Goal: Transaction & Acquisition: Purchase product/service

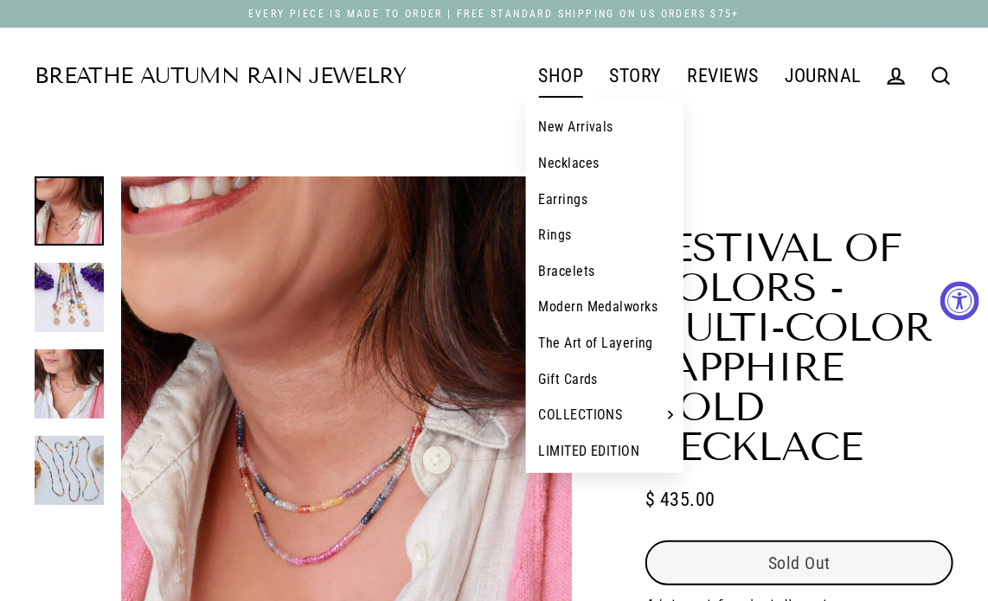
click at [564, 72] on link "SHOP" at bounding box center [561, 75] width 71 height 43
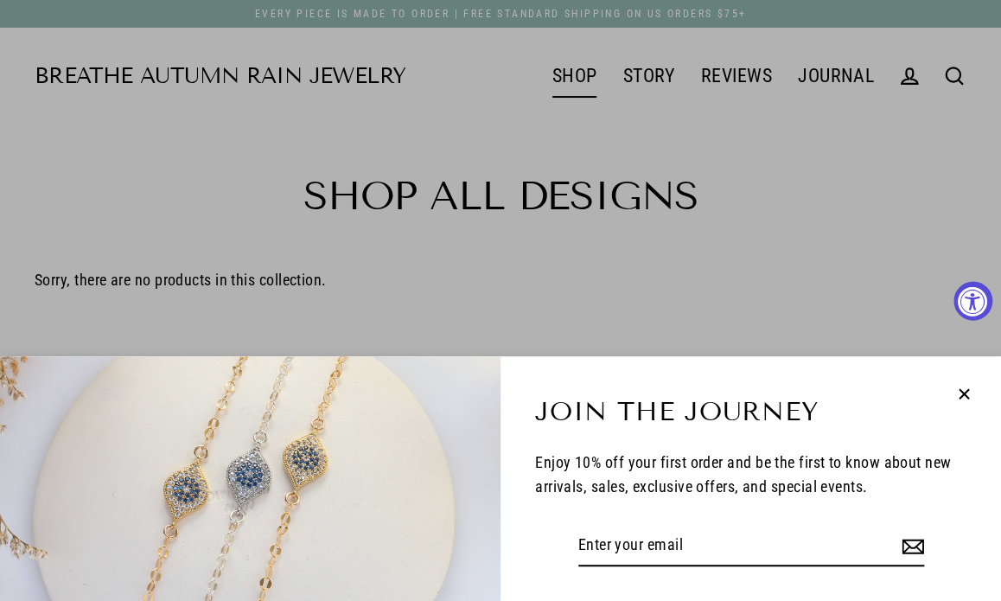
click at [958, 390] on icon "button" at bounding box center [964, 394] width 22 height 22
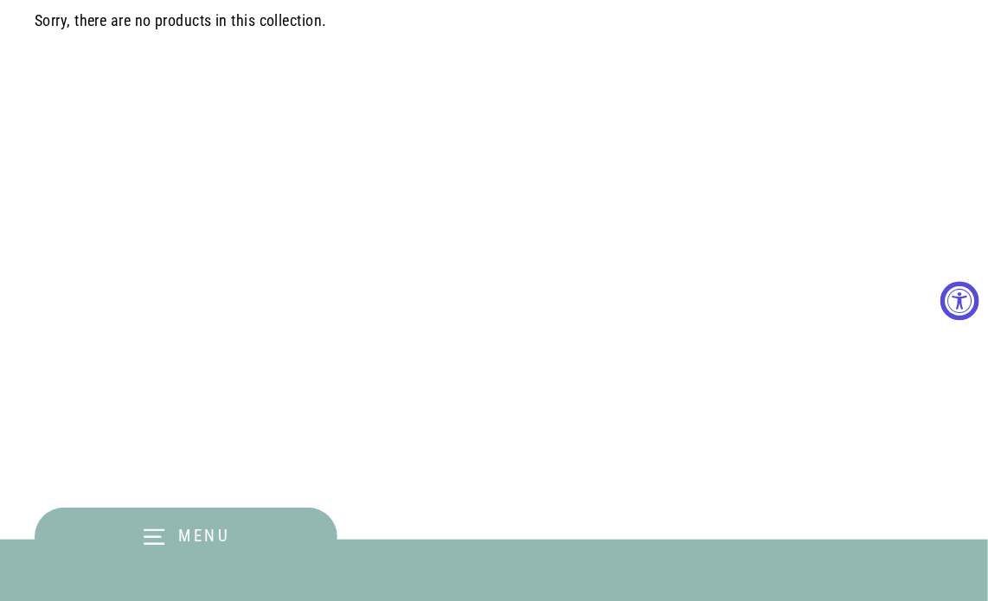
scroll to position [86, 0]
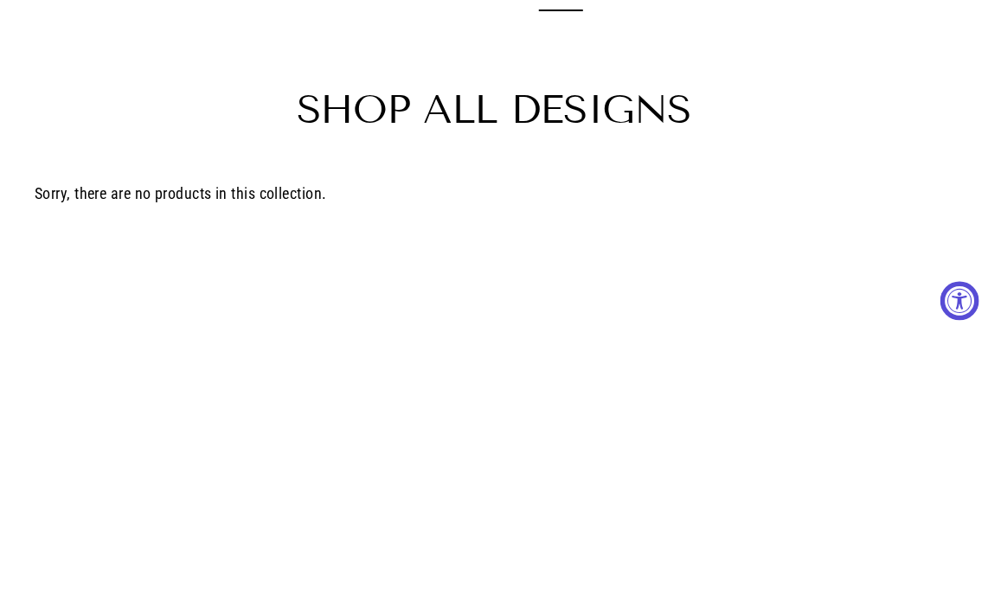
drag, startPoint x: 844, startPoint y: 293, endPoint x: 847, endPoint y: 305, distance: 12.4
click at [844, 293] on main "Shop All Designs Sorry, there are no products in this collection." at bounding box center [494, 340] width 988 height 605
drag, startPoint x: 803, startPoint y: 259, endPoint x: 856, endPoint y: 384, distance: 136.0
click at [803, 262] on main "Shop All Designs Sorry, there are no products in this collection." at bounding box center [494, 340] width 988 height 605
drag, startPoint x: 671, startPoint y: 303, endPoint x: 687, endPoint y: 329, distance: 30.3
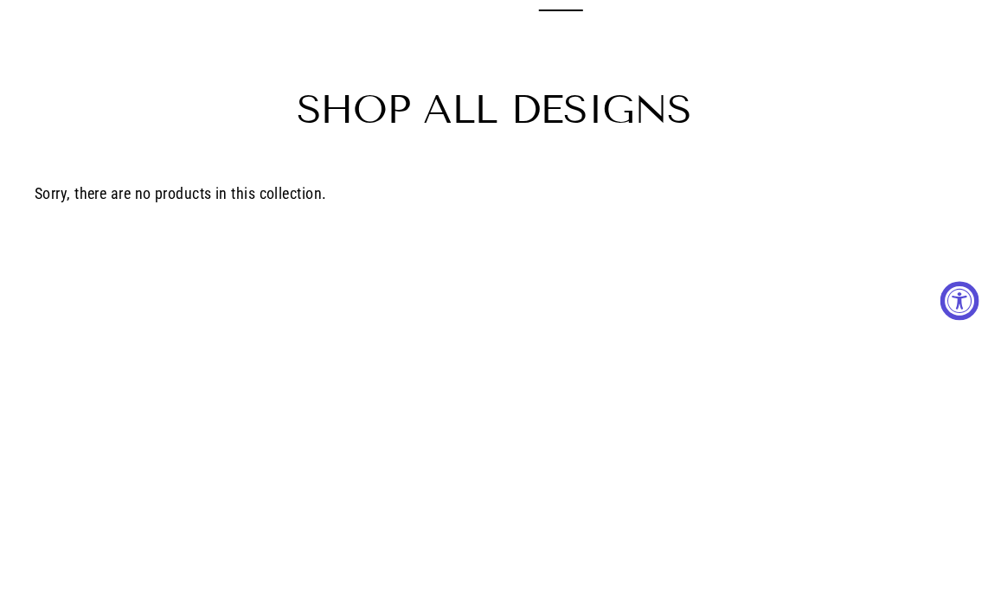
click at [671, 304] on main "Shop All Designs Sorry, there are no products in this collection." at bounding box center [494, 340] width 988 height 605
drag, startPoint x: 819, startPoint y: 252, endPoint x: 843, endPoint y: 314, distance: 66.8
click at [819, 252] on main "Shop All Designs Sorry, there are no products in this collection." at bounding box center [494, 340] width 988 height 605
drag, startPoint x: 867, startPoint y: 215, endPoint x: 869, endPoint y: 225, distance: 9.7
click at [867, 219] on div "Sorry, there are no products in this collection." at bounding box center [476, 203] width 953 height 42
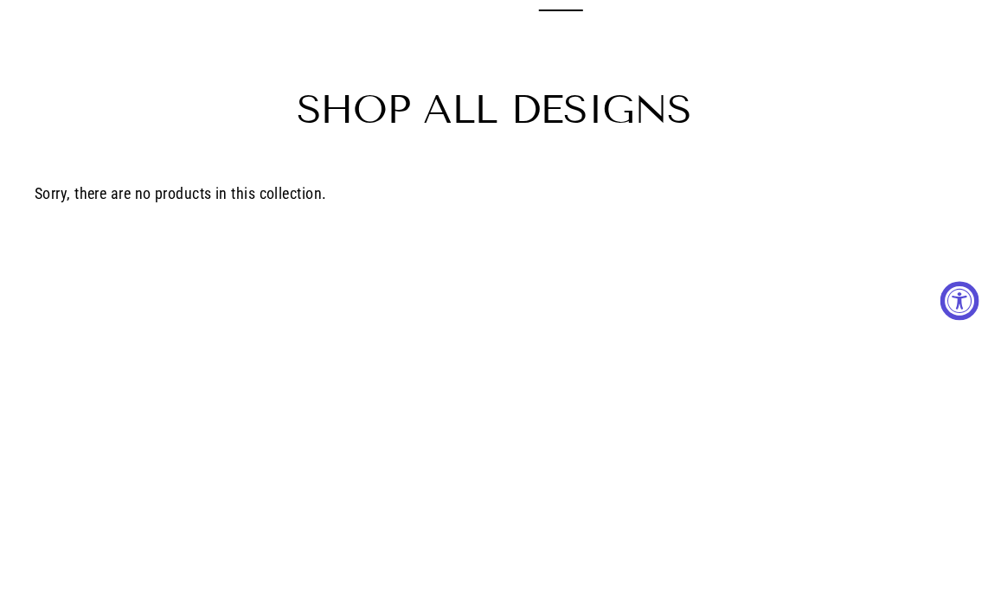
drag, startPoint x: 847, startPoint y: 115, endPoint x: 867, endPoint y: 208, distance: 95.7
click at [848, 119] on h1 "Shop All Designs" at bounding box center [494, 110] width 918 height 40
drag, startPoint x: 774, startPoint y: 184, endPoint x: 768, endPoint y: 349, distance: 164.4
click at [778, 210] on div "Sorry, there are no products in this collection." at bounding box center [476, 203] width 953 height 42
drag, startPoint x: 796, startPoint y: 222, endPoint x: 862, endPoint y: 417, distance: 205.7
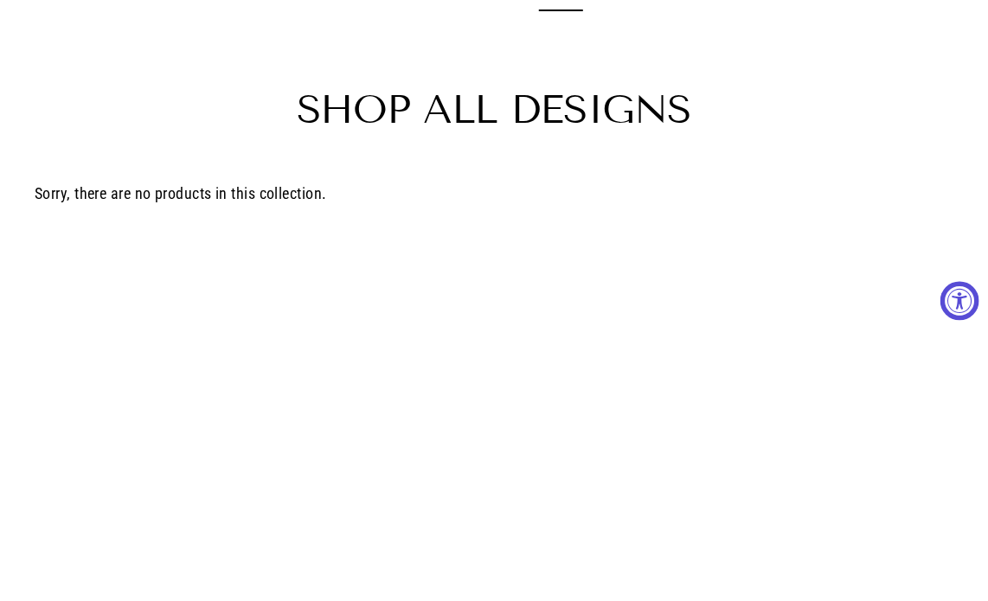
click at [796, 226] on main "Shop All Designs Sorry, there are no products in this collection." at bounding box center [494, 340] width 988 height 605
drag, startPoint x: 758, startPoint y: 276, endPoint x: 758, endPoint y: 296, distance: 19.9
click at [758, 285] on main "Shop All Designs Sorry, there are no products in this collection." at bounding box center [494, 340] width 988 height 605
drag, startPoint x: 868, startPoint y: 203, endPoint x: 879, endPoint y: 289, distance: 86.2
click at [868, 207] on div "Sorry, there are no products in this collection." at bounding box center [476, 203] width 953 height 42
